Goal: Task Accomplishment & Management: Use online tool/utility

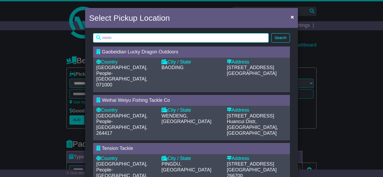
select select "**"
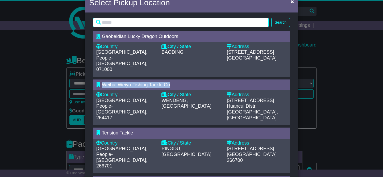
drag, startPoint x: 159, startPoint y: 79, endPoint x: 102, endPoint y: 77, distance: 57.5
click at [102, 82] on div "Weihai Weiyu Fishing Tackle Co" at bounding box center [188, 85] width 185 height 6
type input "**********"
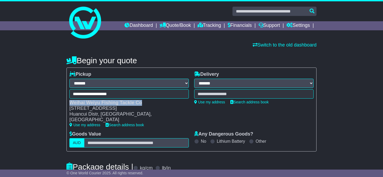
drag, startPoint x: 70, startPoint y: 103, endPoint x: 173, endPoint y: 76, distance: 106.7
click at [140, 103] on div "Weihai Weiyu Fishing Tackle Co" at bounding box center [126, 103] width 114 height 6
copy div "Weihai Weiyu Fishing Tackle Co"
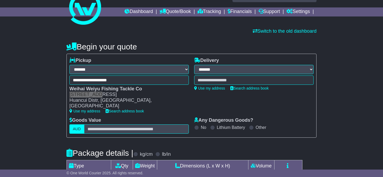
drag, startPoint x: 70, startPoint y: 94, endPoint x: 92, endPoint y: 94, distance: 21.8
click at [92, 94] on div "[STREET_ADDRESS]" at bounding box center [126, 95] width 114 height 6
click at [107, 96] on div "[STREET_ADDRESS]" at bounding box center [126, 95] width 114 height 6
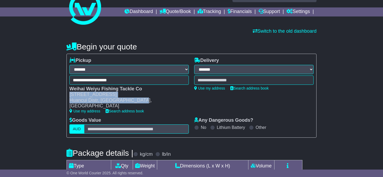
drag, startPoint x: 70, startPoint y: 95, endPoint x: 154, endPoint y: 97, distance: 83.9
click at [153, 99] on div "Weihai Weiyu Fishing Tackle Co [STREET_ADDRESS]" at bounding box center [127, 97] width 120 height 23
copy div "[STREET_ADDRESS]"
click at [94, 99] on div "Huancui Distr, [GEOGRAPHIC_DATA], [GEOGRAPHIC_DATA]" at bounding box center [126, 103] width 114 height 11
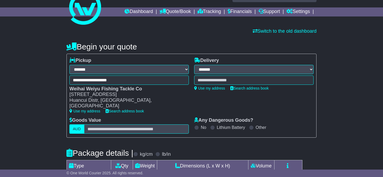
click at [113, 95] on div "[STREET_ADDRESS]" at bounding box center [126, 95] width 114 height 6
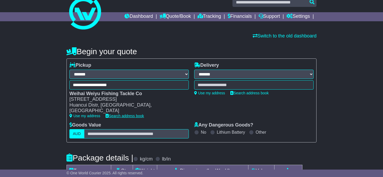
scroll to position [11, 0]
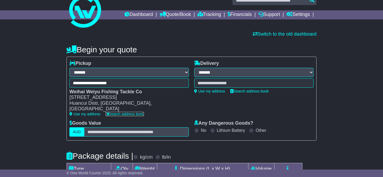
click at [125, 112] on link "Search address book" at bounding box center [125, 114] width 38 height 4
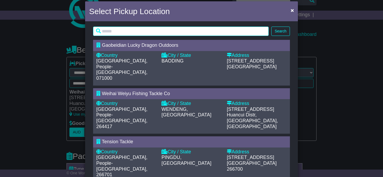
scroll to position [7, 0]
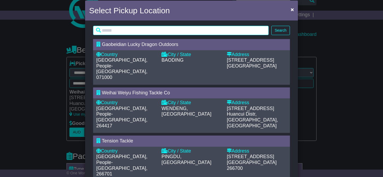
click at [210, 108] on div "City / State [GEOGRAPHIC_DATA][PERSON_NAME][GEOGRAPHIC_DATA]" at bounding box center [191, 114] width 65 height 29
